Goal: Information Seeking & Learning: Learn about a topic

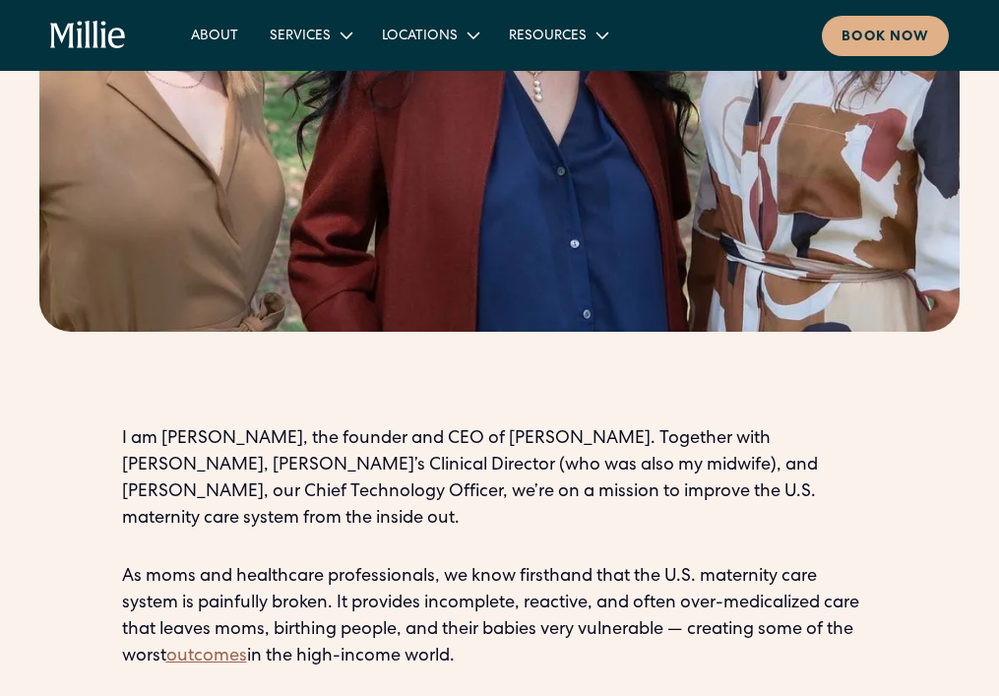
scroll to position [984, 0]
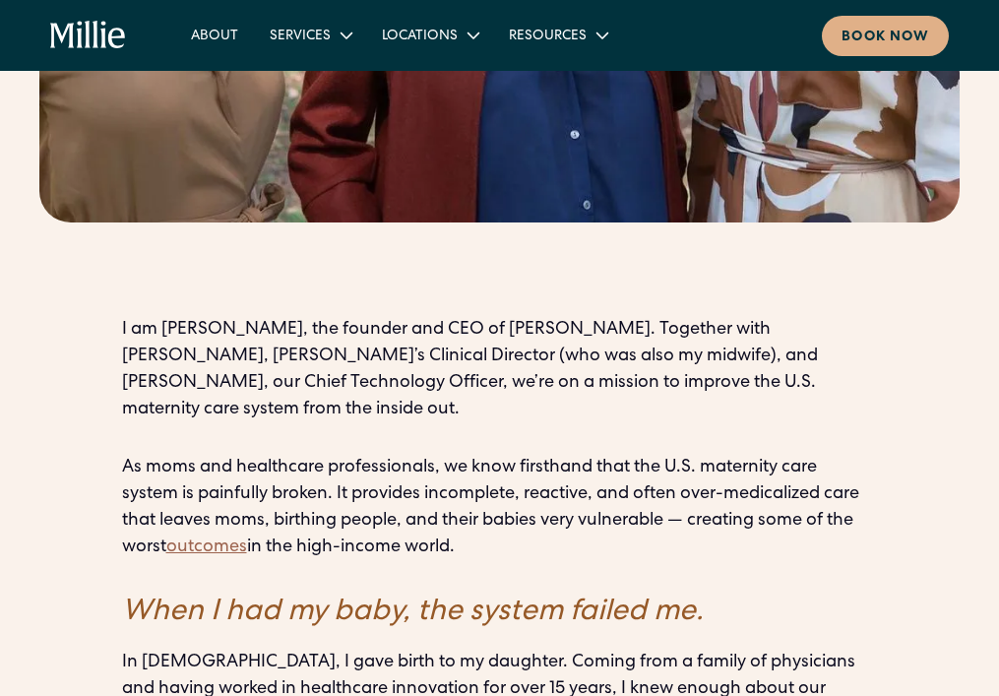
click at [369, 317] on p "I am Anu Sharma, the founder and CEO of Millie. Together with Talia Borgo, Mill…" at bounding box center [500, 370] width 756 height 106
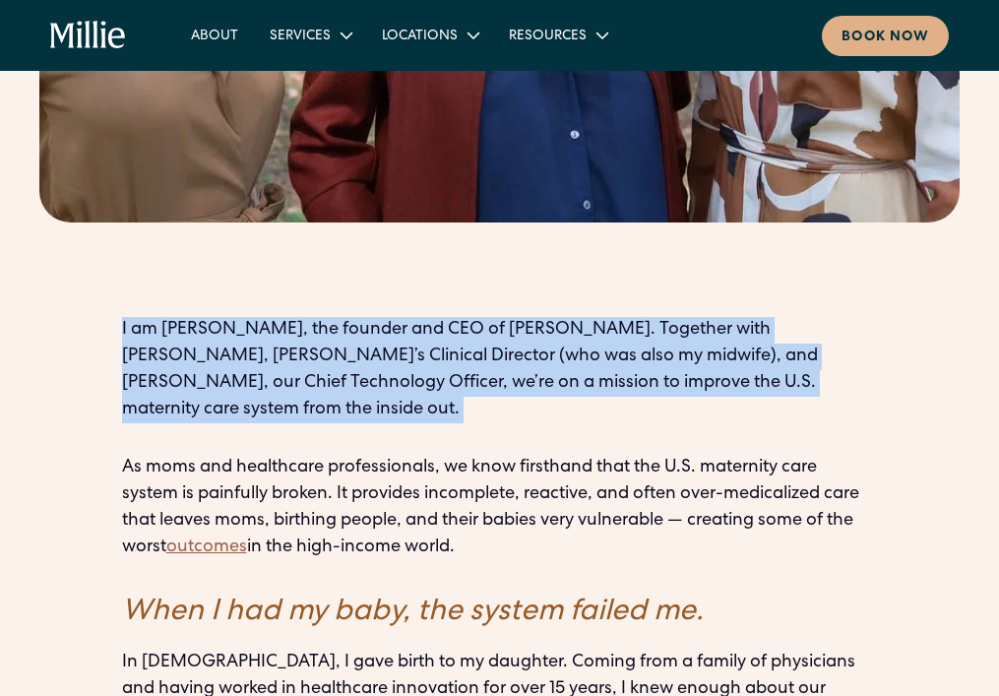
click at [369, 317] on p "I am Anu Sharma, the founder and CEO of Millie. Together with Talia Borgo, Mill…" at bounding box center [500, 370] width 756 height 106
click at [408, 317] on p "I am Anu Sharma, the founder and CEO of Millie. Together with Talia Borgo, Mill…" at bounding box center [500, 370] width 756 height 106
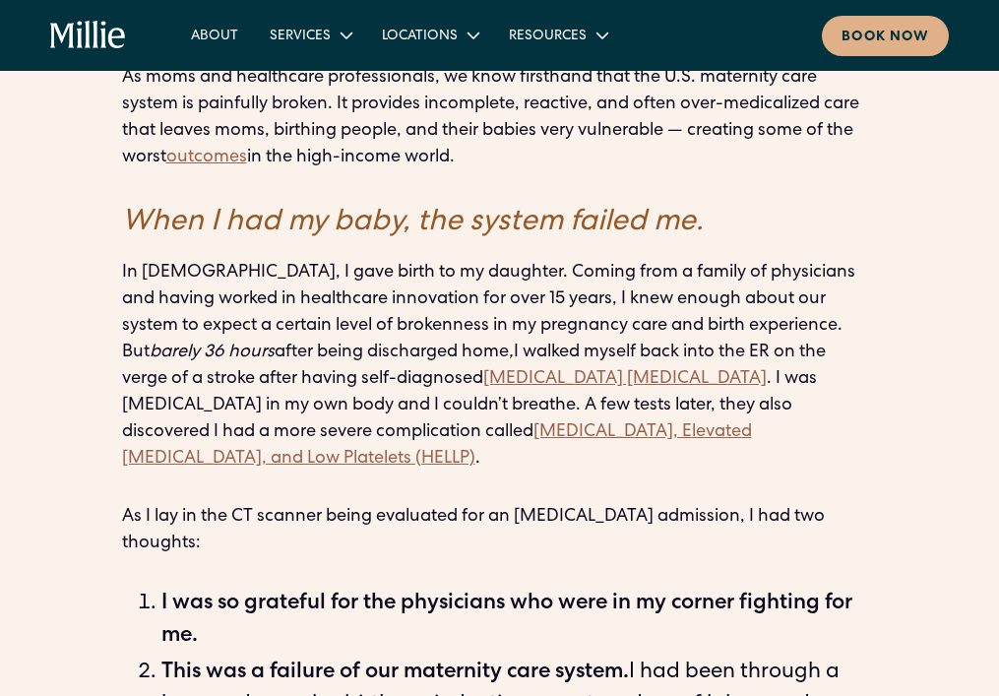
scroll to position [1377, 0]
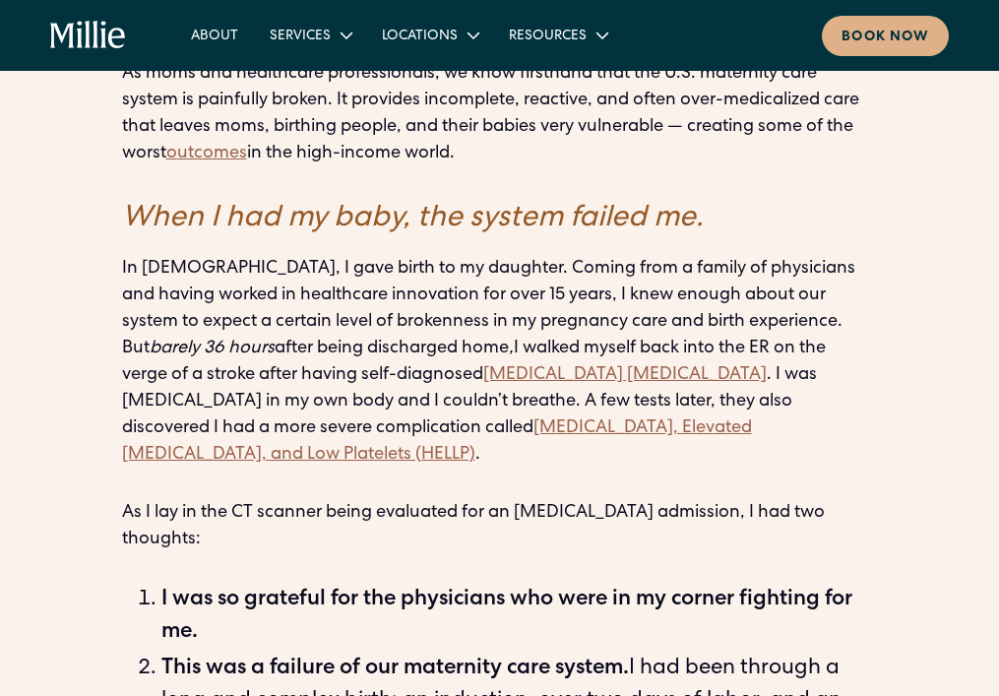
click at [316, 256] on p "In 2019, I gave birth to my daughter. Coming from a family of physicians and ha…" at bounding box center [500, 362] width 756 height 213
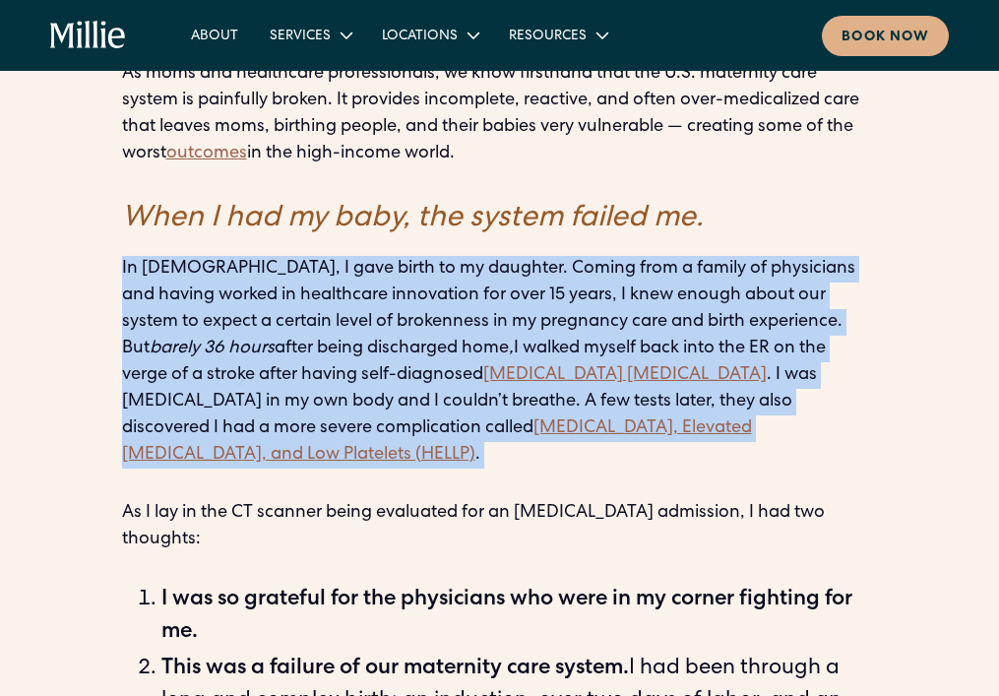
click at [316, 256] on p "In 2019, I gave birth to my daughter. Coming from a family of physicians and ha…" at bounding box center [500, 362] width 756 height 213
click at [393, 256] on p "In 2019, I gave birth to my daughter. Coming from a family of physicians and ha…" at bounding box center [500, 362] width 756 height 213
click at [590, 256] on p "In 2019, I gave birth to my daughter. Coming from a family of physicians and ha…" at bounding box center [500, 362] width 756 height 213
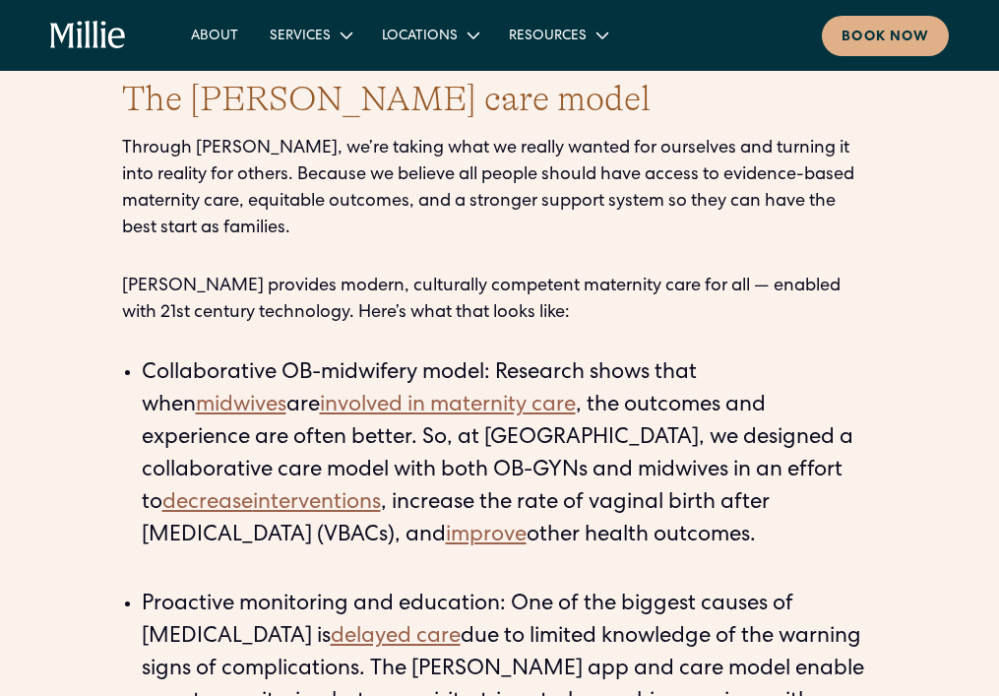
scroll to position [3148, 0]
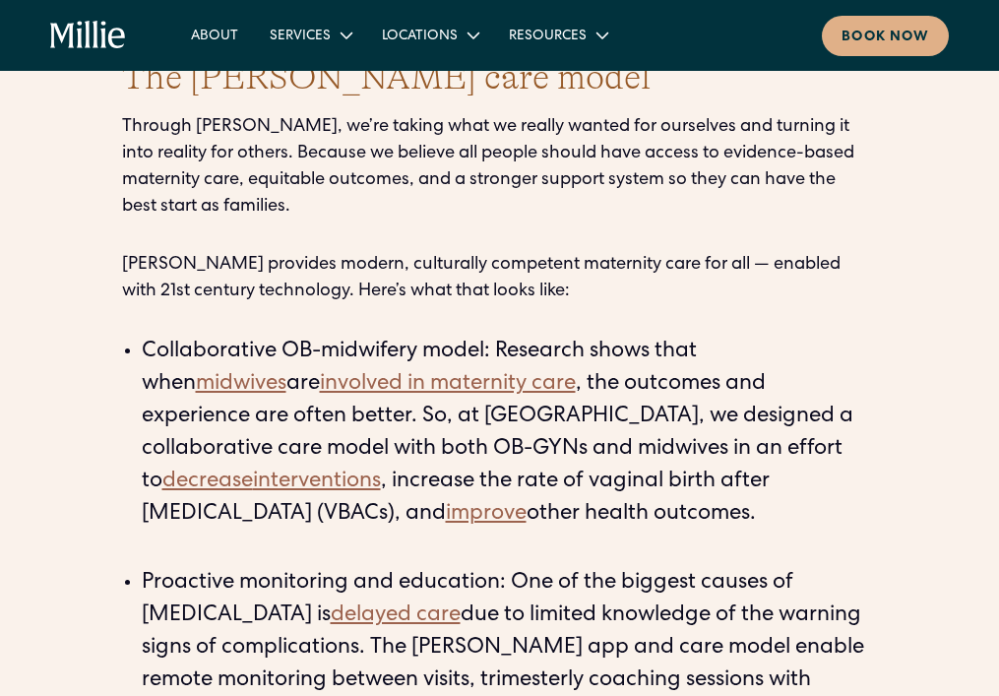
click at [620, 336] on li "Collaborative OB-midwifery model: Research shows that when midwives are involve…" at bounding box center [510, 449] width 736 height 227
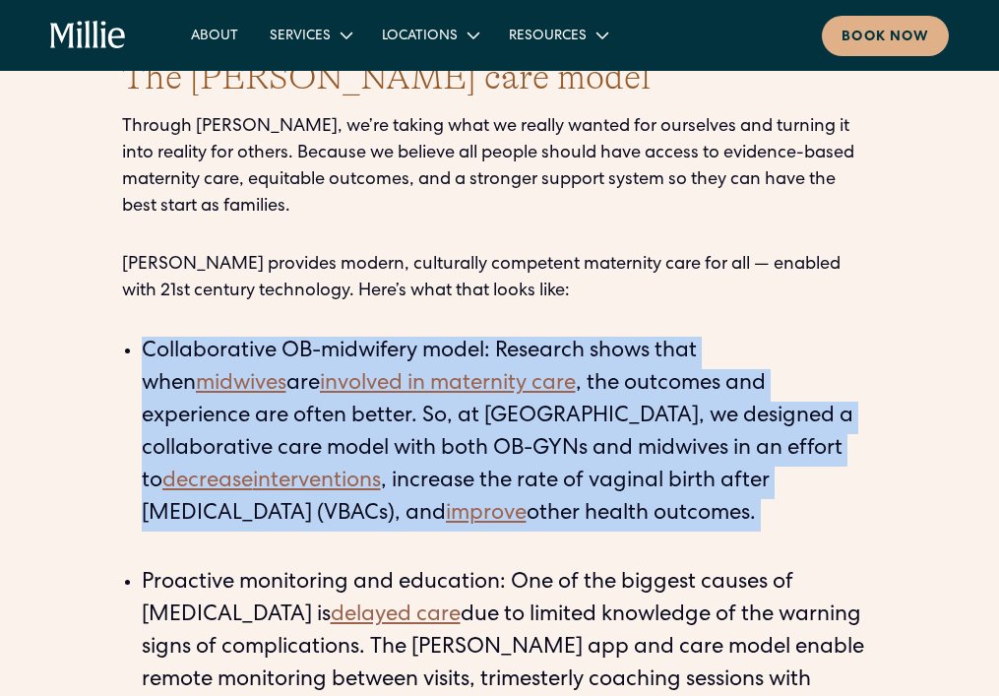
click at [620, 336] on li "Collaborative OB-midwifery model: Research shows that when midwives are involve…" at bounding box center [510, 449] width 736 height 227
click at [634, 336] on li "Collaborative OB-midwifery model: Research shows that when midwives are involve…" at bounding box center [510, 449] width 736 height 227
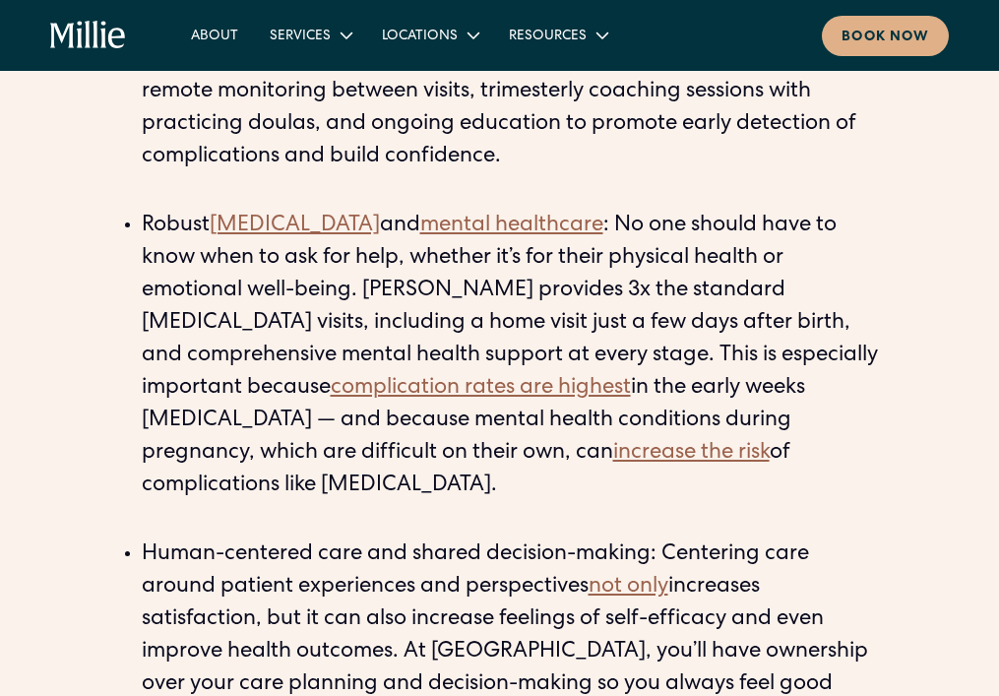
scroll to position [3739, 0]
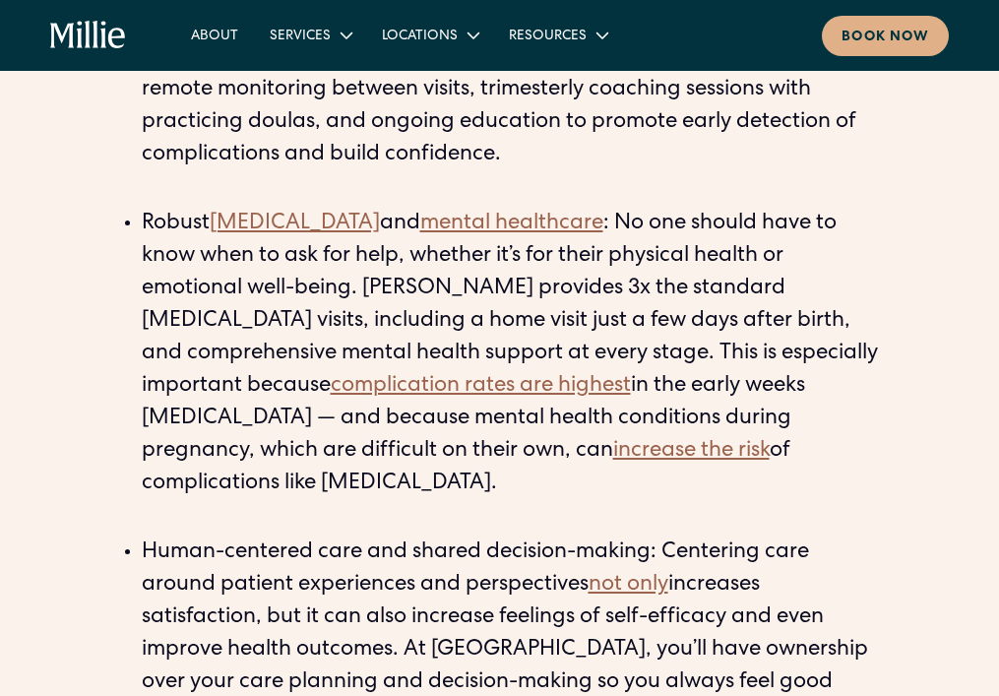
click at [633, 537] on li "Human-centered care and shared decision-making: Centering care around patient e…" at bounding box center [510, 650] width 736 height 227
click at [630, 537] on li "Human-centered care and shared decision-making: Centering care around patient e…" at bounding box center [510, 650] width 736 height 227
click at [643, 537] on li "Human-centered care and shared decision-making: Centering care around patient e…" at bounding box center [510, 650] width 736 height 227
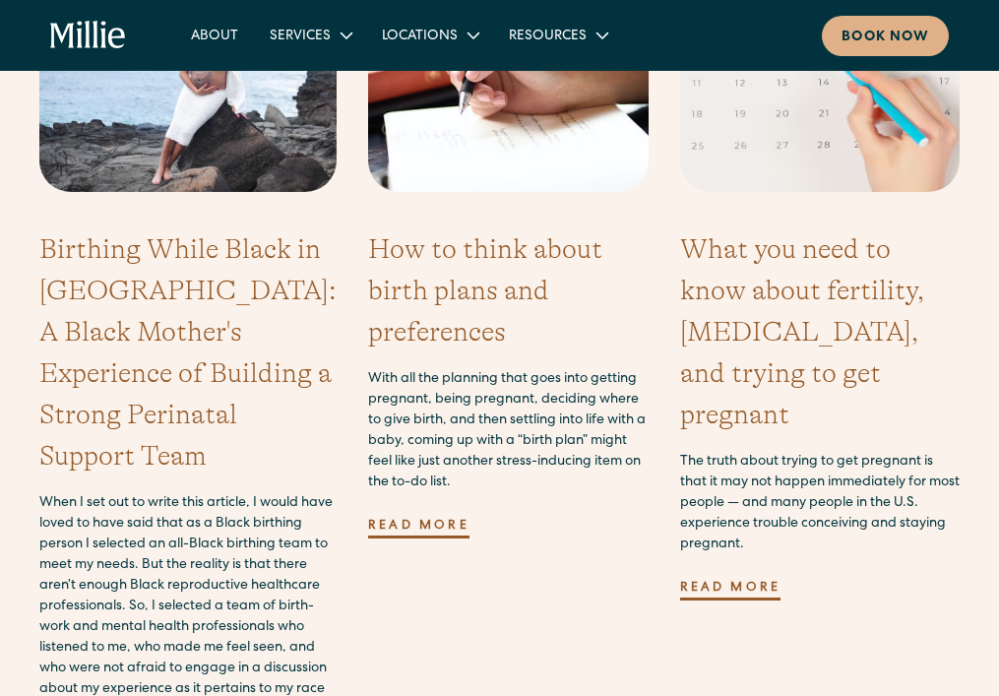
scroll to position [5608, 0]
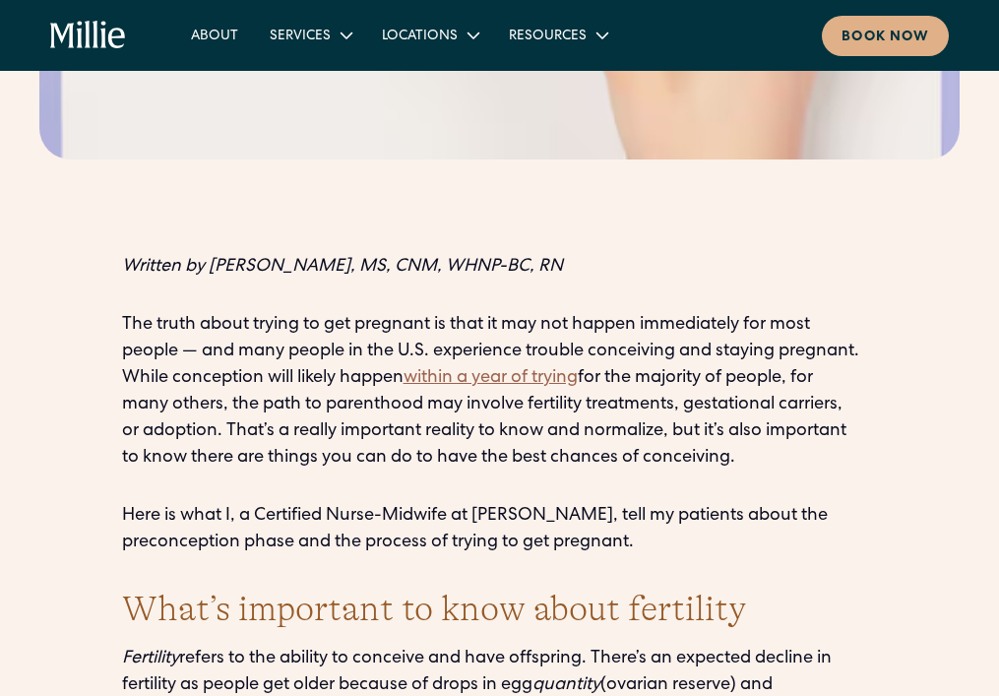
scroll to position [1181, 0]
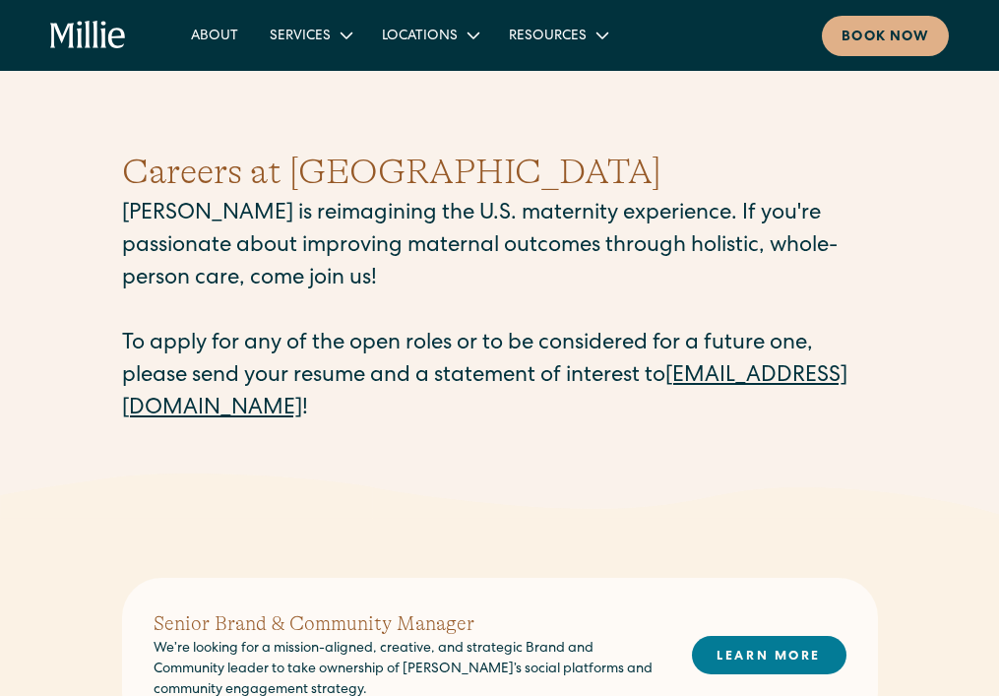
click at [544, 333] on p "Millie is reimagining the U.S. maternity experience. If you're passionate about…" at bounding box center [500, 312] width 756 height 227
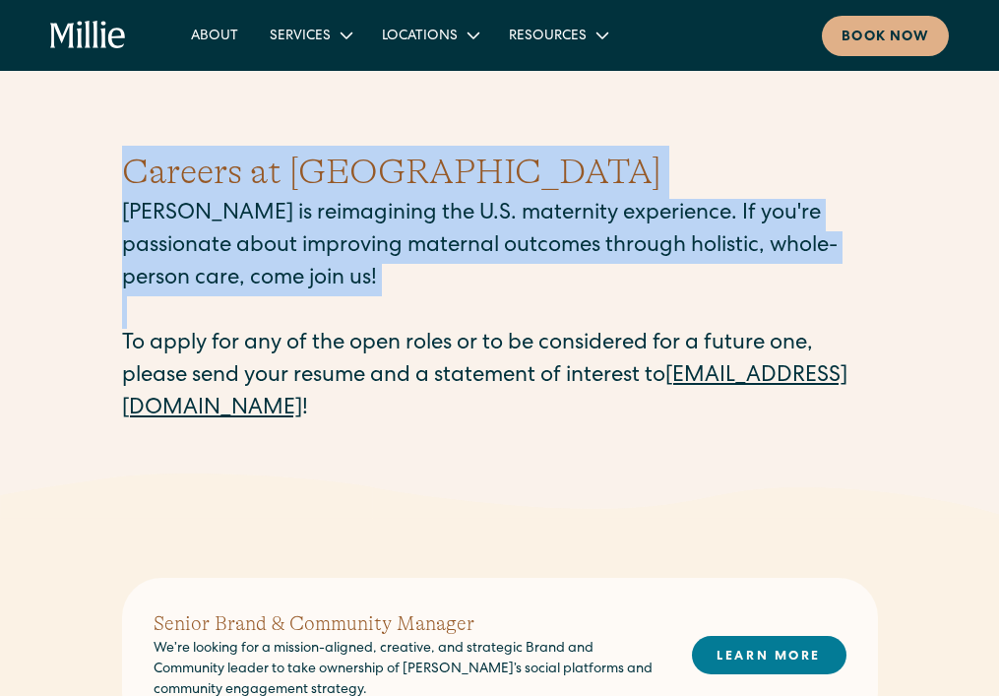
click at [544, 333] on p "Millie is reimagining the U.S. maternity experience. If you're passionate about…" at bounding box center [500, 312] width 756 height 227
click at [625, 335] on p "Millie is reimagining the U.S. maternity experience. If you're passionate about…" at bounding box center [500, 312] width 756 height 227
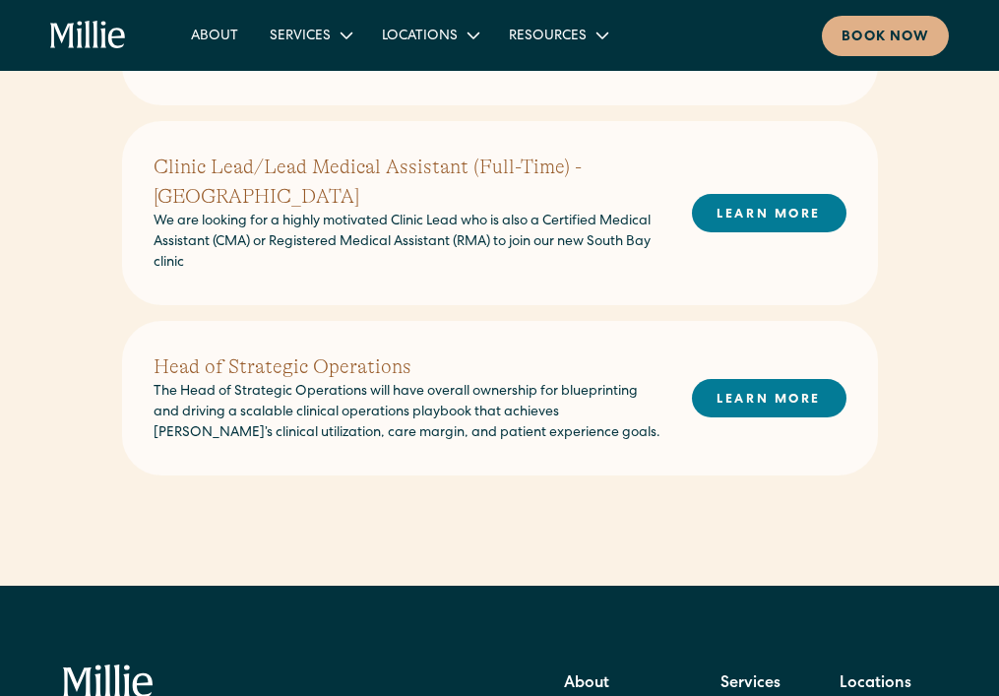
scroll to position [1476, 0]
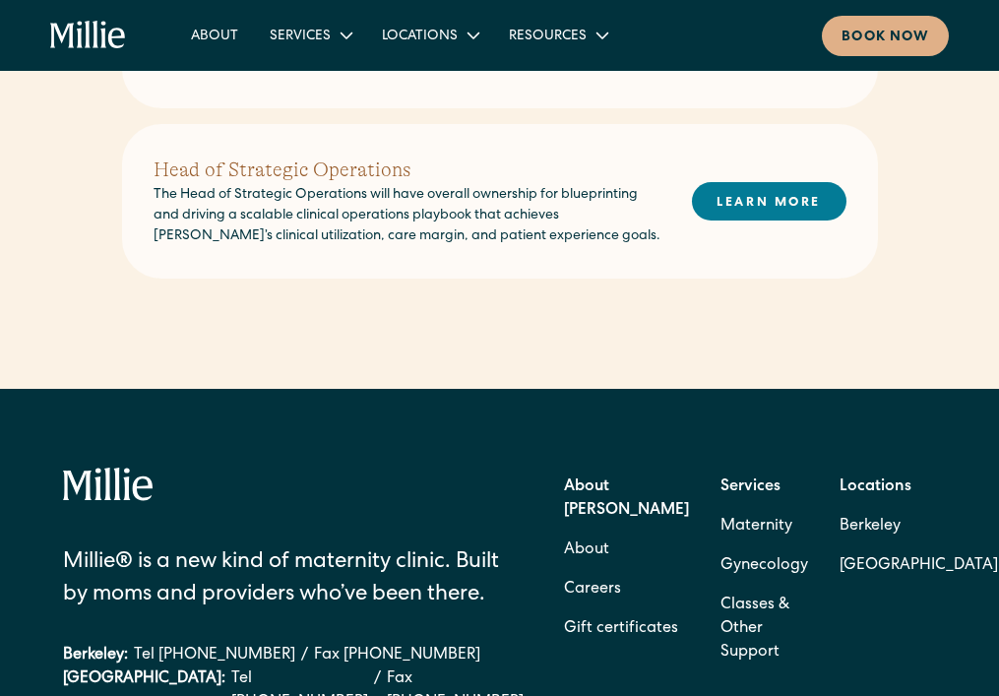
click at [83, 54] on div "About Services Maternity Gynecology Classes & Other Support Locations Berkeley …" at bounding box center [499, 36] width 899 height 40
click at [102, 42] on icon "home" at bounding box center [89, 36] width 78 height 30
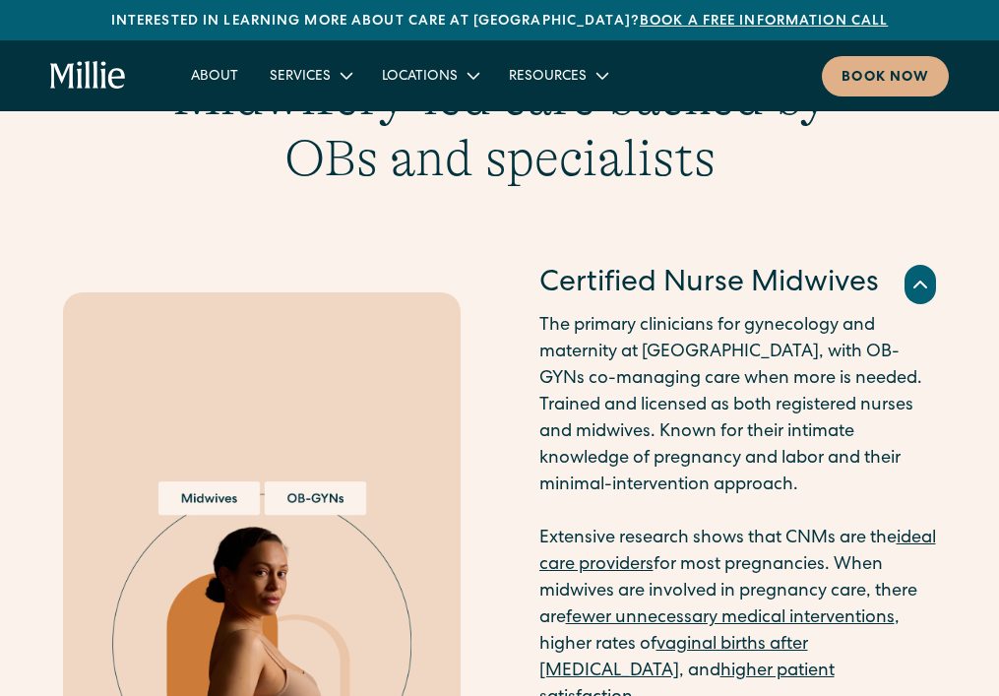
scroll to position [2460, 0]
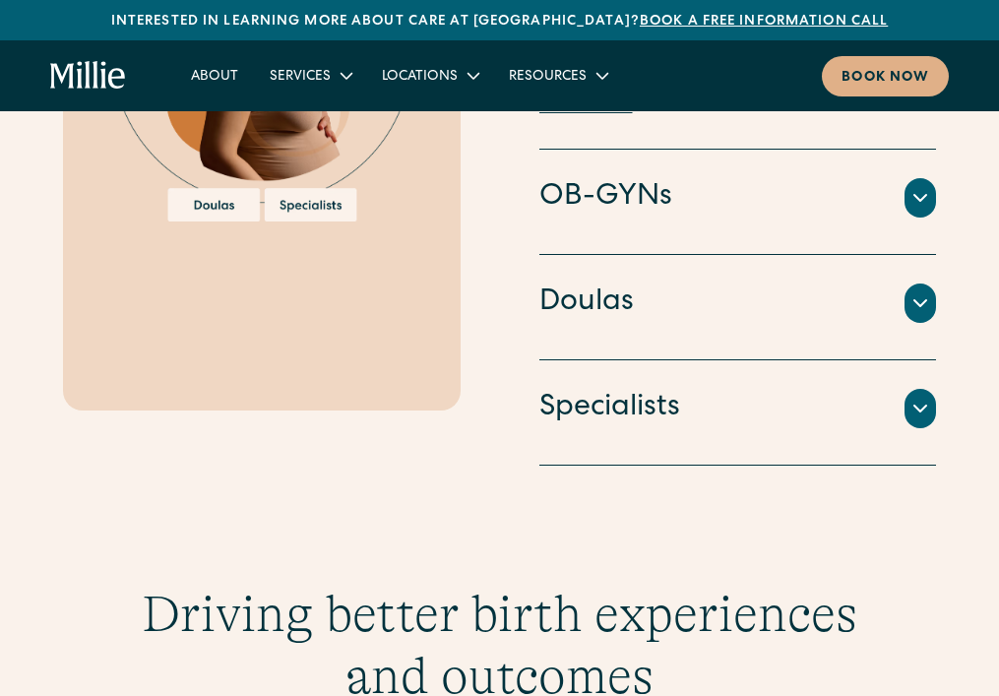
click at [631, 388] on h4 "Specialists" at bounding box center [609, 408] width 141 height 41
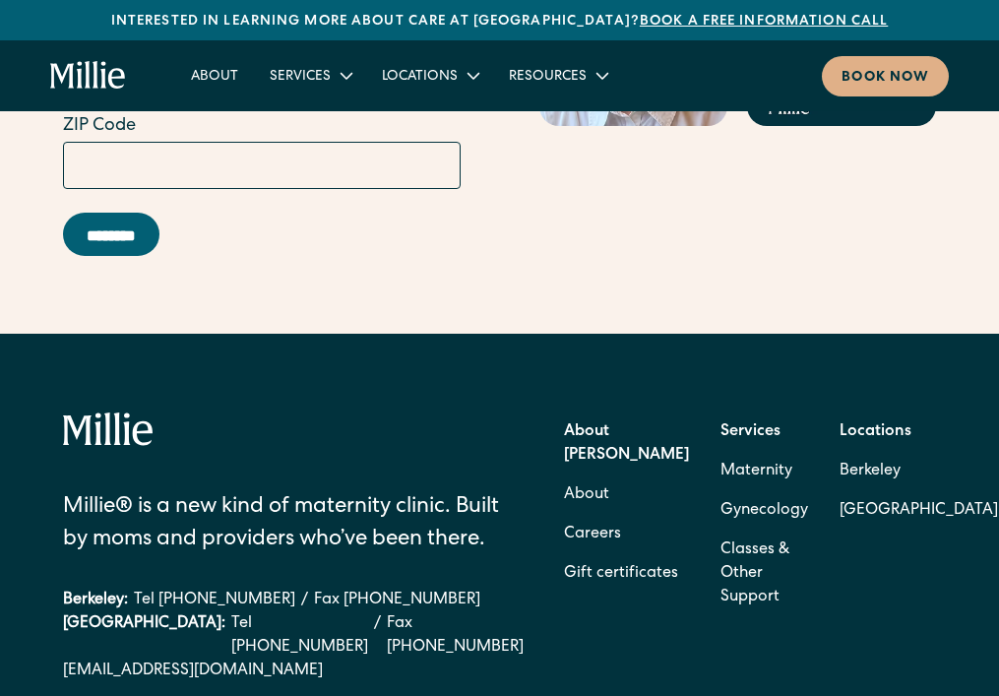
scroll to position [8629, 0]
